Goal: Find specific page/section: Find specific page/section

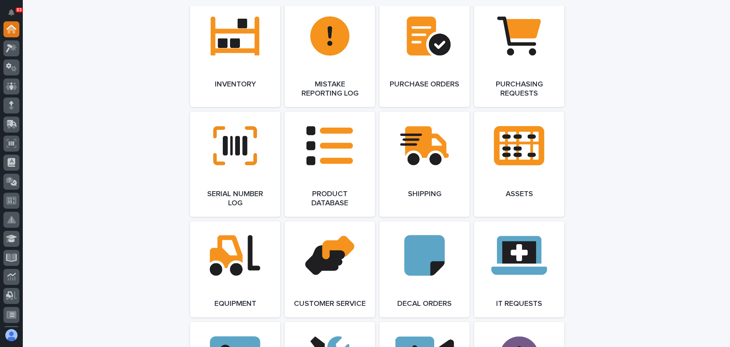
scroll to position [913, 0]
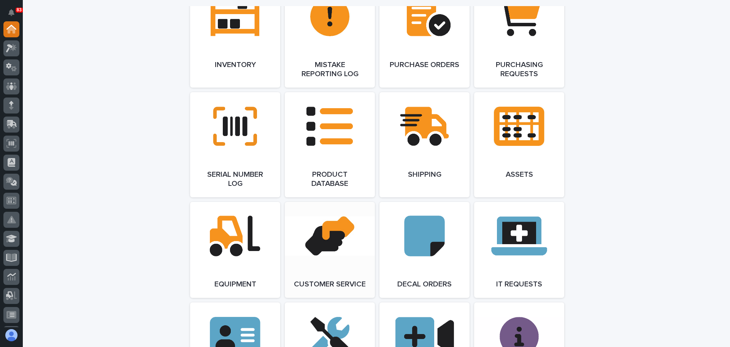
click at [340, 254] on link "Open Link" at bounding box center [330, 250] width 90 height 96
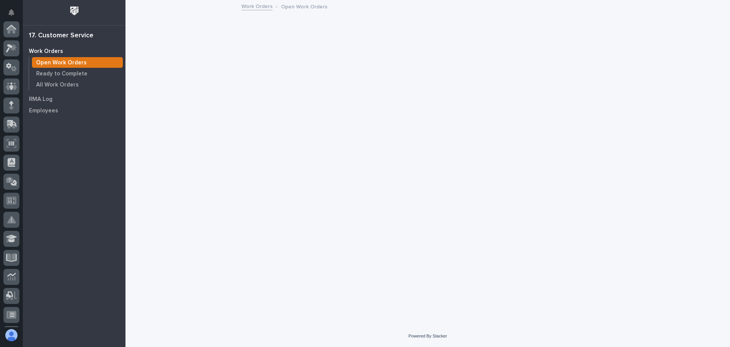
scroll to position [189, 0]
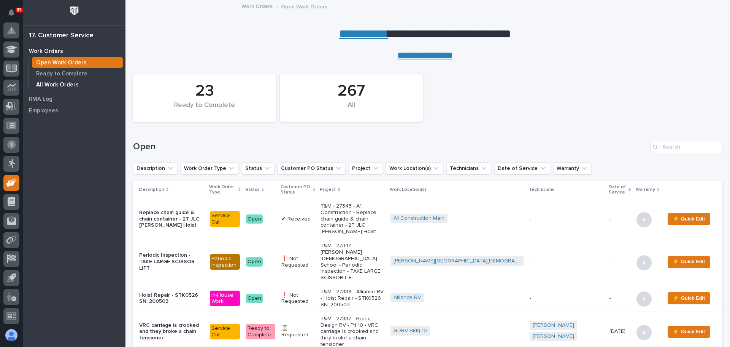
click at [67, 81] on p "All Work Orders" at bounding box center [57, 84] width 43 height 7
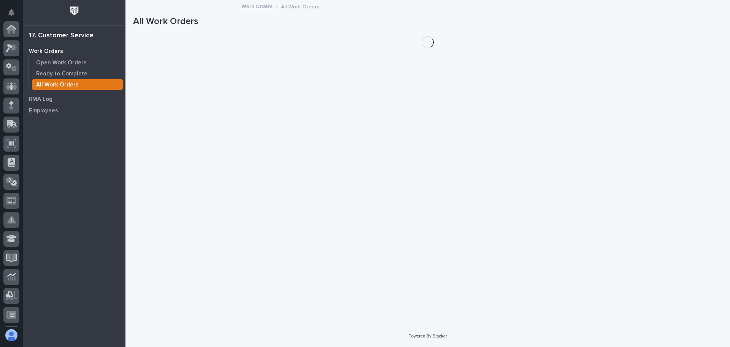
scroll to position [189, 0]
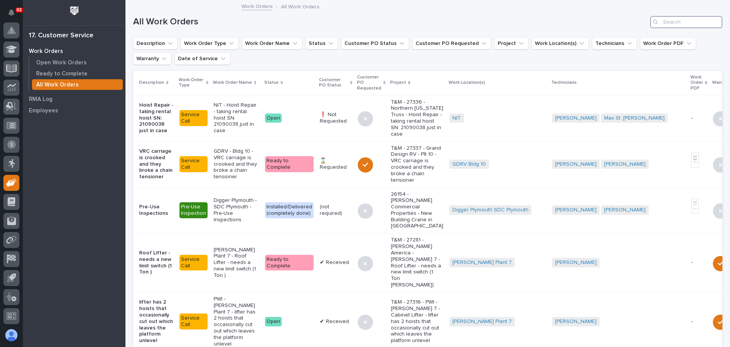
click at [695, 24] on input "Search" at bounding box center [687, 22] width 72 height 12
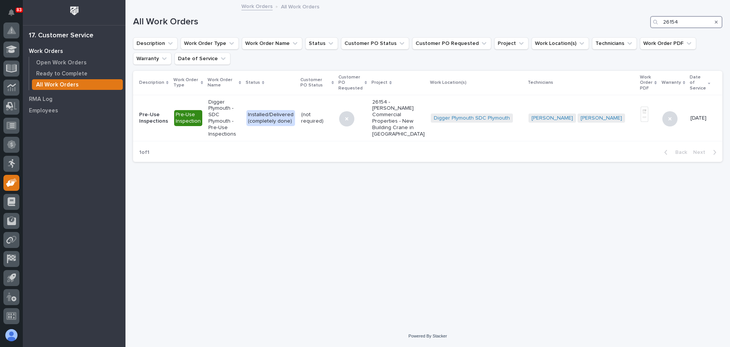
drag, startPoint x: 687, startPoint y: 22, endPoint x: 664, endPoint y: 20, distance: 23.7
click at [664, 20] on input "26154" at bounding box center [687, 22] width 72 height 12
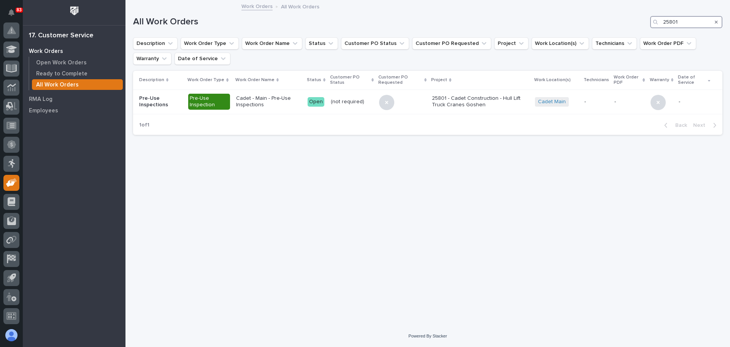
click at [689, 22] on input "25801" at bounding box center [687, 22] width 72 height 12
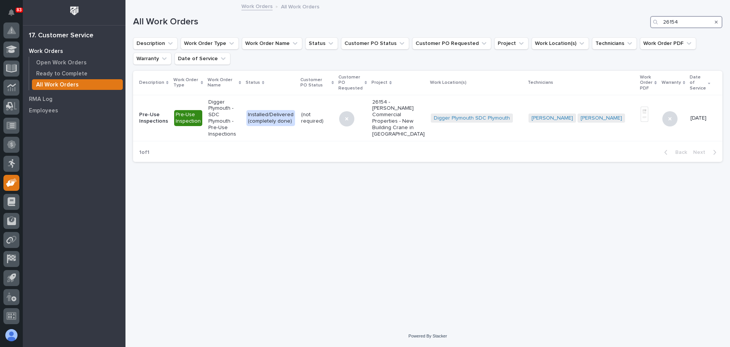
type input "26154"
